Goal: Transaction & Acquisition: Purchase product/service

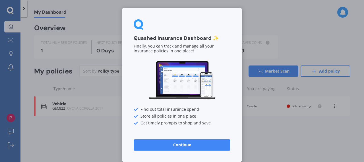
drag, startPoint x: 173, startPoint y: 143, endPoint x: 147, endPoint y: 137, distance: 26.3
click at [147, 137] on div "Quashed Insurance Dashboard ✨ Finally, you can track and manage all your insura…" at bounding box center [181, 85] width 119 height 154
click at [162, 147] on button "Continue" at bounding box center [181, 144] width 97 height 11
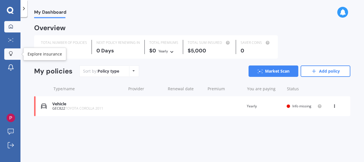
click at [14, 55] on div at bounding box center [11, 53] width 9 height 5
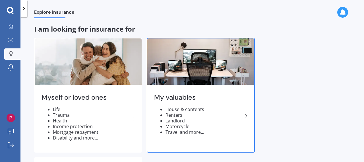
scroll to position [38, 0]
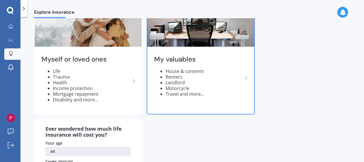
click at [222, 70] on li "House & contents" at bounding box center [203, 71] width 77 height 6
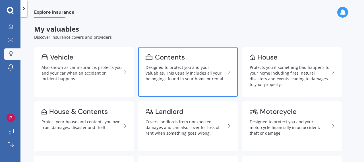
click at [187, 74] on div "Designed to protect you and your valuables. This usually includes all your belo…" at bounding box center [185, 72] width 80 height 17
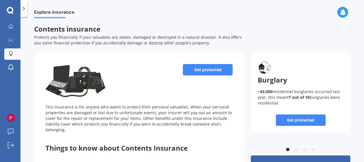
click at [207, 74] on link "Get protected" at bounding box center [208, 69] width 50 height 11
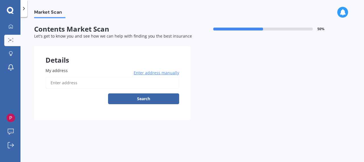
click at [111, 86] on input "My address" at bounding box center [111, 83] width 133 height 12
type input "[STREET_ADDRESS]"
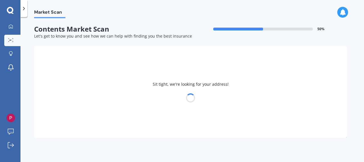
select select "27"
select select "06"
select select "1981"
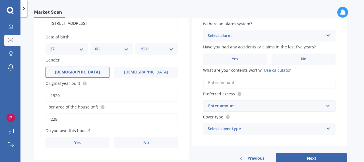
scroll to position [59, 0]
click at [103, 90] on div "Original year built 1920" at bounding box center [111, 90] width 132 height 21
click at [151, 103] on div "My address [STREET_ADDRESS] Enter address manually Search Date of birth DD 01 0…" at bounding box center [111, 78] width 155 height 163
drag, startPoint x: 112, startPoint y: 95, endPoint x: 59, endPoint y: 89, distance: 53.8
click at [59, 89] on div "Original year built 1920" at bounding box center [111, 90] width 132 height 21
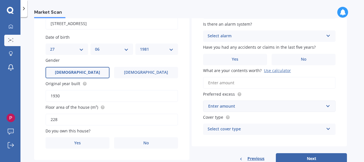
scroll to position [76, 0]
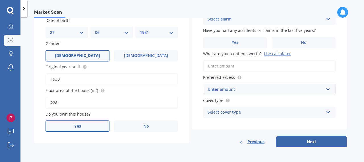
type input "1930"
click at [96, 125] on label "Yes" at bounding box center [77, 125] width 64 height 11
click at [0, 0] on input "Yes" at bounding box center [0, 0] width 0 height 0
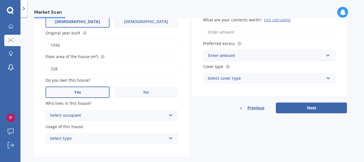
scroll to position [115, 0]
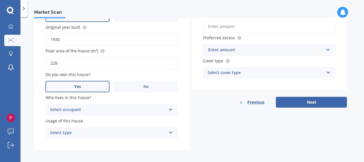
click at [106, 114] on div "Select occupant Owner" at bounding box center [111, 109] width 132 height 11
click at [93, 107] on div "Owner" at bounding box center [108, 109] width 116 height 7
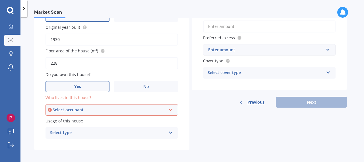
click at [93, 107] on div "Select occupant" at bounding box center [109, 110] width 113 height 6
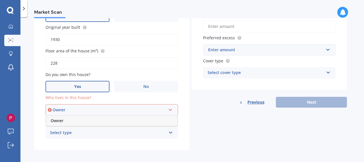
click at [76, 122] on div "Owner" at bounding box center [111, 120] width 131 height 10
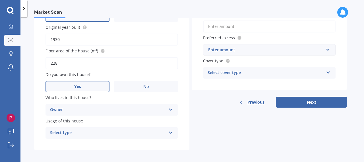
click at [81, 130] on div "Select type" at bounding box center [108, 132] width 116 height 7
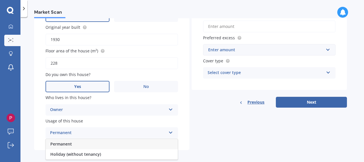
scroll to position [119, 0]
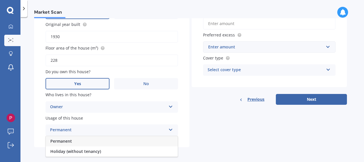
click at [71, 140] on span "Permanent" at bounding box center [61, 140] width 22 height 5
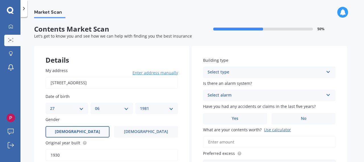
scroll to position [0, 0]
click at [240, 74] on div "Select type" at bounding box center [265, 71] width 116 height 7
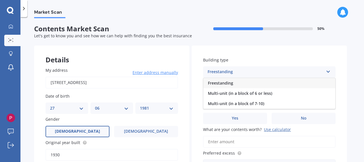
click at [236, 82] on div "Freestanding" at bounding box center [269, 83] width 132 height 10
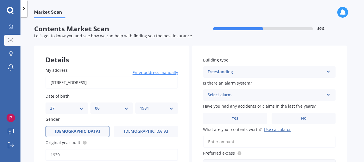
click at [235, 95] on div "Select alarm" at bounding box center [265, 94] width 116 height 7
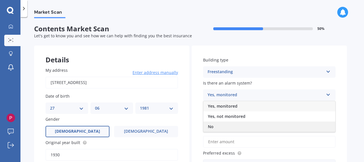
click at [222, 130] on div "No" at bounding box center [269, 126] width 132 height 10
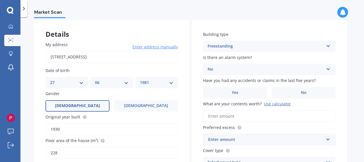
scroll to position [26, 0]
click at [288, 89] on label "No" at bounding box center [303, 92] width 64 height 11
click at [0, 0] on input "No" at bounding box center [0, 0] width 0 height 0
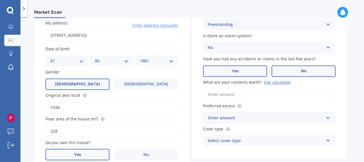
click at [252, 73] on label "Yes" at bounding box center [235, 70] width 64 height 11
click at [0, 0] on input "Yes" at bounding box center [0, 0] width 0 height 0
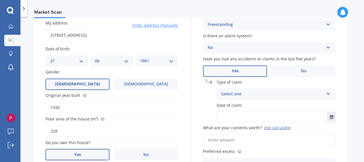
click at [273, 89] on div "Select one Accidental damage Broken glass Earthquake Fire Flood Fusion Gradual …" at bounding box center [275, 93] width 119 height 11
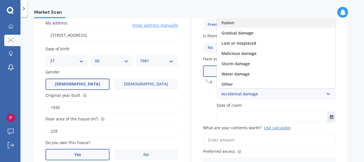
scroll to position [41, 0]
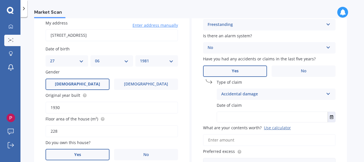
click at [202, 95] on div "Building type Freestanding Freestanding Multi-unit (in a block of 6 or less) Mu…" at bounding box center [268, 100] width 155 height 205
click at [272, 80] on label "Type of claim" at bounding box center [274, 82] width 116 height 6
click at [289, 71] on label "No" at bounding box center [303, 70] width 64 height 11
click at [0, 0] on input "No" at bounding box center [0, 0] width 0 height 0
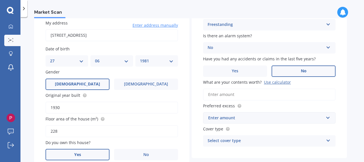
click at [273, 83] on div "Use calculator" at bounding box center [277, 81] width 27 height 5
click at [273, 88] on input "What are your contents worth? Use calculator" at bounding box center [269, 94] width 132 height 12
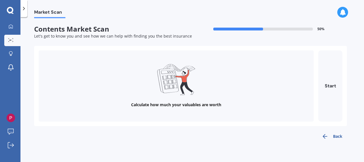
scroll to position [0, 0]
click at [325, 86] on button "Start" at bounding box center [330, 85] width 24 height 71
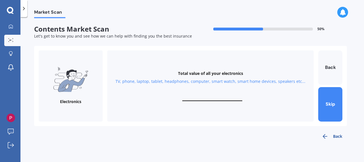
click at [199, 108] on div "Total value of all your electronics TV, phone, laptop, tablet, headphones, comp…" at bounding box center [210, 85] width 206 height 71
click at [332, 103] on button "Skip" at bounding box center [330, 104] width 24 height 34
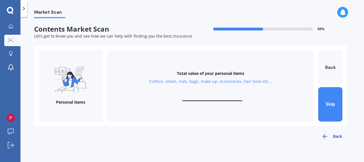
click at [328, 67] on button "Back" at bounding box center [330, 67] width 24 height 34
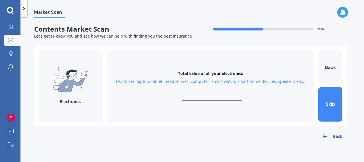
click at [78, 81] on img at bounding box center [70, 79] width 35 height 25
click at [243, 74] on div "Total value of all your electronics TV, phone, laptop, tablet, headphones, comp…" at bounding box center [210, 85] width 206 height 71
click at [213, 78] on div "Total value of all your electronics TV, phone, laptop, tablet, headphones, comp…" at bounding box center [210, 85] width 206 height 71
drag, startPoint x: 213, startPoint y: 78, endPoint x: 268, endPoint y: 80, distance: 54.3
click at [268, 80] on div "Total value of all your electronics TV, phone, laptop, tablet, headphones, comp…" at bounding box center [210, 85] width 206 height 71
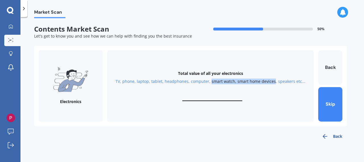
click at [254, 71] on div "Total value of all your electronics TV, phone, laptop, tablet, headphones, comp…" at bounding box center [210, 85] width 206 height 71
click at [217, 98] on input "text" at bounding box center [212, 97] width 60 height 5
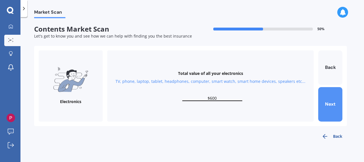
type input "$600"
click at [323, 106] on button "Next" at bounding box center [330, 104] width 24 height 34
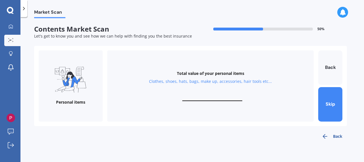
drag, startPoint x: 216, startPoint y: 100, endPoint x: 186, endPoint y: 114, distance: 32.8
click at [186, 114] on div "Total value of your personal items Clothes, shoes, hats, bags, make up, accesso…" at bounding box center [210, 85] width 206 height 71
click at [218, 96] on input "text" at bounding box center [212, 97] width 60 height 5
type input "$2"
type input "$3,000"
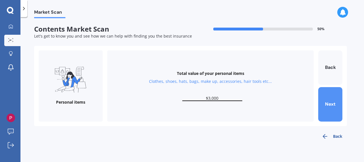
click at [325, 103] on button "Next" at bounding box center [330, 104] width 24 height 34
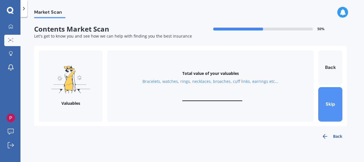
click at [325, 103] on button "Skip" at bounding box center [330, 104] width 24 height 34
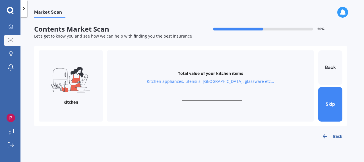
click at [213, 96] on input "text" at bounding box center [212, 97] width 60 height 5
type input "$1,000"
click at [324, 101] on button "Next" at bounding box center [330, 104] width 24 height 34
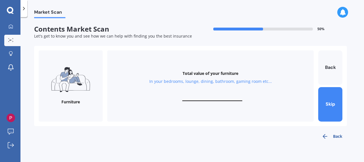
click at [215, 135] on div "Back" at bounding box center [190, 134] width 312 height 16
click at [216, 99] on input "text" at bounding box center [212, 97] width 60 height 5
type input "$8,000"
click at [327, 108] on button "Next" at bounding box center [330, 104] width 24 height 34
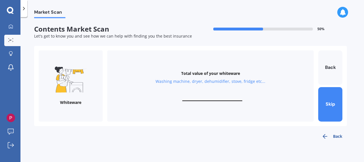
click at [200, 99] on input "text" at bounding box center [212, 97] width 60 height 5
type input "$3,000"
click at [323, 104] on button "Next" at bounding box center [330, 104] width 24 height 34
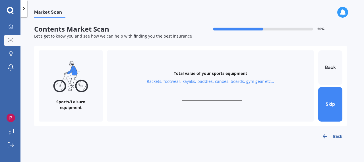
click at [206, 98] on input "text" at bounding box center [212, 97] width 60 height 5
type input "$3"
type input "$5,000"
click at [330, 99] on button "Next" at bounding box center [330, 104] width 24 height 34
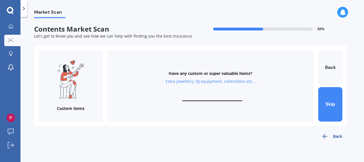
click at [196, 96] on input "text" at bounding box center [212, 97] width 60 height 5
type input "$1,500"
drag, startPoint x: 356, startPoint y: 107, endPoint x: 327, endPoint y: 114, distance: 30.3
click at [327, 114] on button "Finish" at bounding box center [330, 104] width 24 height 34
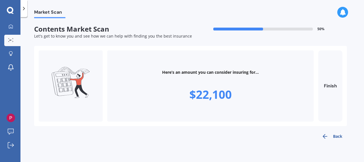
drag, startPoint x: 330, startPoint y: 86, endPoint x: 345, endPoint y: 70, distance: 22.1
click at [345, 70] on div "Here’s an amount you can consider insuring for... $22,100 Finish" at bounding box center [190, 86] width 312 height 80
click at [326, 94] on button "Finish" at bounding box center [330, 85] width 24 height 71
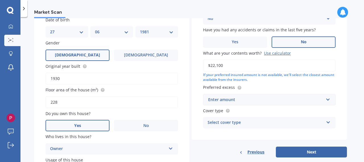
scroll to position [78, 0]
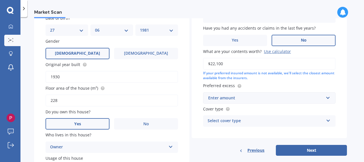
click at [232, 66] on input "$22,100" at bounding box center [269, 64] width 132 height 12
type input "$25,000"
click at [330, 99] on input "text" at bounding box center [266, 97] width 127 height 11
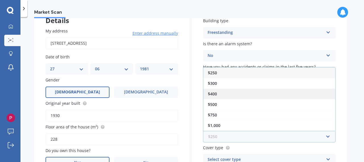
scroll to position [40, 0]
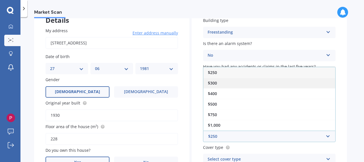
click at [225, 83] on div "$300" at bounding box center [269, 83] width 132 height 11
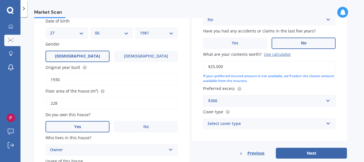
scroll to position [84, 0]
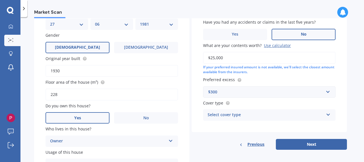
click at [223, 114] on div "Select cover type" at bounding box center [265, 114] width 116 height 7
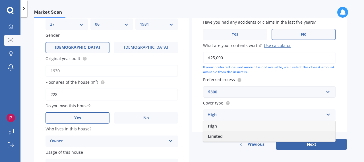
click at [220, 138] on span "Limited" at bounding box center [215, 135] width 15 height 5
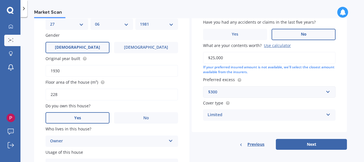
click at [240, 111] on div "Limited High Limited" at bounding box center [269, 114] width 132 height 11
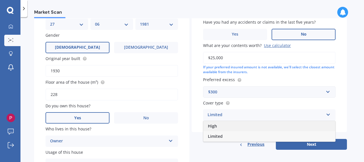
click at [225, 129] on div "High" at bounding box center [269, 126] width 132 height 10
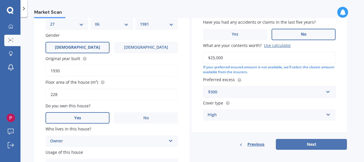
click at [322, 142] on button "Next" at bounding box center [310, 144] width 71 height 11
select select "27"
select select "06"
select select "1981"
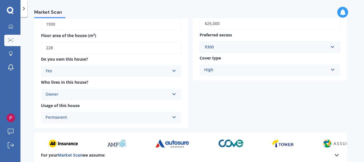
scroll to position [179, 0]
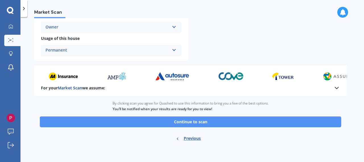
click at [176, 123] on button "Continue to scan" at bounding box center [190, 121] width 301 height 11
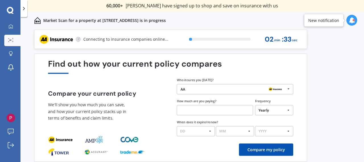
scroll to position [22, 0]
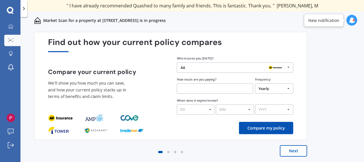
click at [288, 153] on button "Next" at bounding box center [292, 150] width 27 height 11
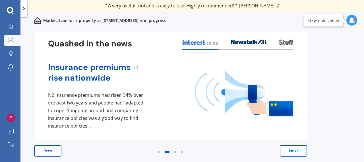
click at [286, 147] on button "Next" at bounding box center [292, 150] width 27 height 11
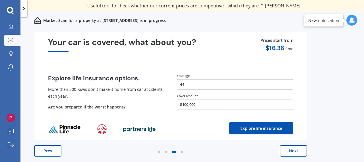
drag, startPoint x: 286, startPoint y: 148, endPoint x: 327, endPoint y: 135, distance: 43.0
click at [327, 135] on div "Previous 60,000+ Kiwis have signed up to shop and save on insurance with us " H…" at bounding box center [191, 102] width 343 height 145
click at [293, 151] on button "Next" at bounding box center [292, 150] width 27 height 11
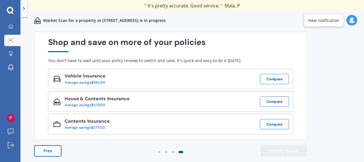
click at [283, 151] on button "View my quotes" at bounding box center [283, 150] width 46 height 11
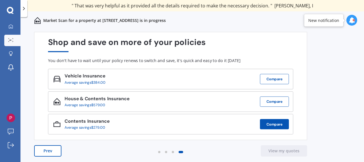
click at [272, 121] on button "Compare" at bounding box center [274, 124] width 29 height 10
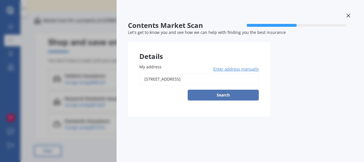
click at [227, 98] on button "Search" at bounding box center [222, 94] width 71 height 11
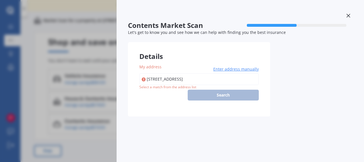
type input "[STREET_ADDRESS]"
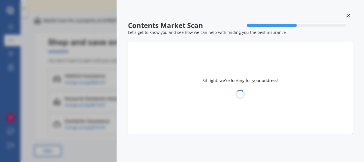
select select "27"
select select "06"
select select "1981"
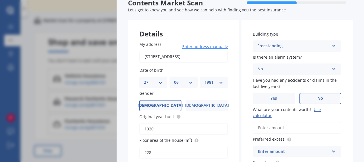
scroll to position [5, 0]
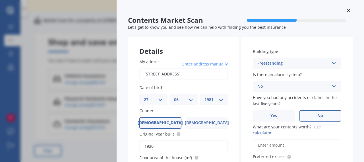
click at [346, 7] on div at bounding box center [348, 11] width 9 height 10
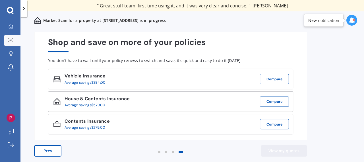
click at [285, 150] on button "View my quotes" at bounding box center [283, 150] width 46 height 11
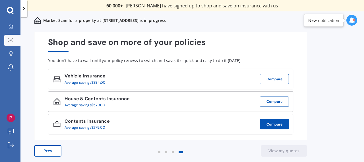
click at [279, 120] on button "Compare" at bounding box center [274, 124] width 29 height 10
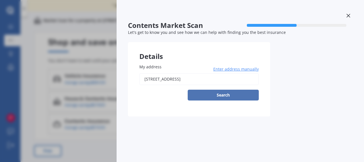
click at [236, 93] on button "Search" at bounding box center [222, 94] width 71 height 11
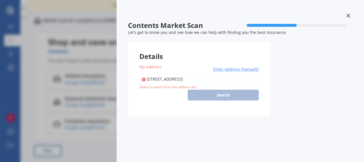
type input "[STREET_ADDRESS]"
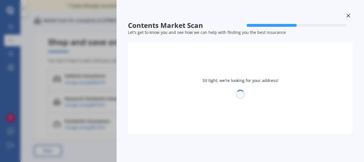
select select "27"
select select "06"
select select "1981"
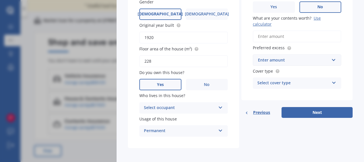
scroll to position [112, 0]
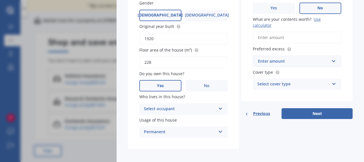
click at [178, 108] on div "Select occupant" at bounding box center [180, 108] width 72 height 7
click at [172, 119] on div "Owner" at bounding box center [183, 120] width 88 height 10
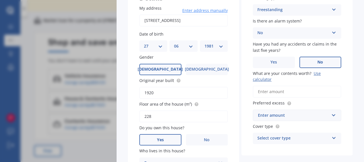
scroll to position [61, 0]
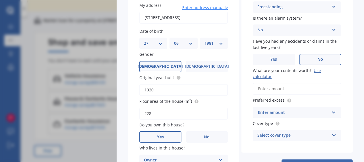
click at [285, 90] on input "What are your contents worth? Use calculator" at bounding box center [296, 89] width 88 height 12
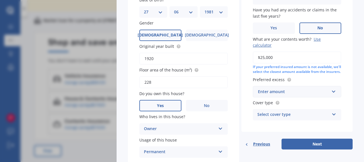
scroll to position [93, 0]
type input "$25,000"
click at [298, 95] on div "Enter amount" at bounding box center [293, 91] width 71 height 6
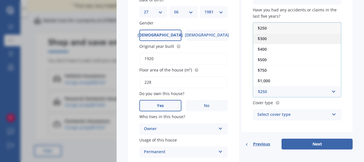
click at [284, 44] on div "$300" at bounding box center [297, 38] width 88 height 11
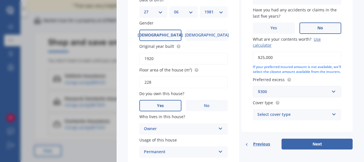
click at [279, 118] on div "Select cover type" at bounding box center [293, 114] width 72 height 7
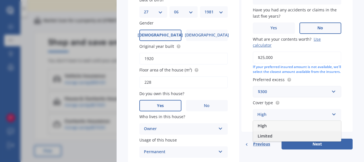
click at [273, 141] on div "Limited" at bounding box center [297, 136] width 88 height 10
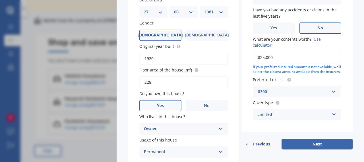
click at [287, 118] on div "Limited" at bounding box center [293, 114] width 72 height 7
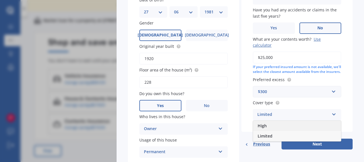
click at [278, 131] on div "High" at bounding box center [297, 125] width 88 height 10
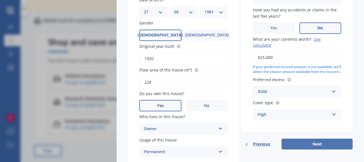
click at [306, 147] on button "Next" at bounding box center [316, 143] width 71 height 11
select select "27"
select select "06"
select select "1981"
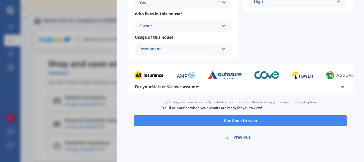
scroll to position [165, 0]
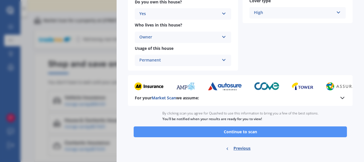
click at [262, 133] on button "Continue to scan" at bounding box center [239, 131] width 213 height 11
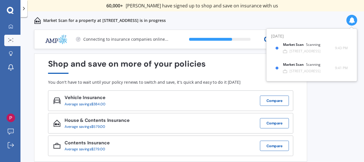
click at [327, 98] on div "Previous 60,000+ Kiwis have signed up to shop and save on insurance with us " H…" at bounding box center [191, 102] width 343 height 145
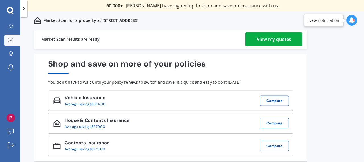
click at [262, 42] on div "View my quotes" at bounding box center [273, 39] width 34 height 14
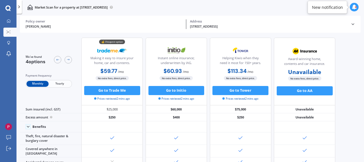
click at [62, 80] on div "Monthly Yearly" at bounding box center [49, 84] width 46 height 8
click at [62, 85] on span "Yearly" at bounding box center [60, 84] width 22 height 6
